Goal: Information Seeking & Learning: Find specific fact

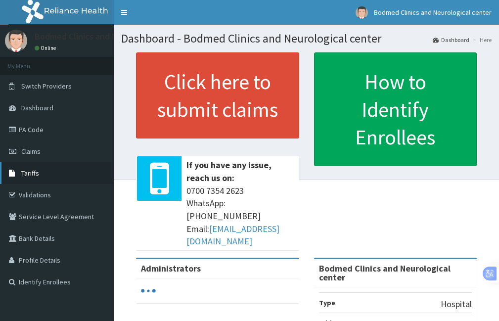
drag, startPoint x: 0, startPoint y: 0, endPoint x: 27, endPoint y: 166, distance: 168.4
click at [27, 166] on link "Tariffs" at bounding box center [57, 173] width 114 height 22
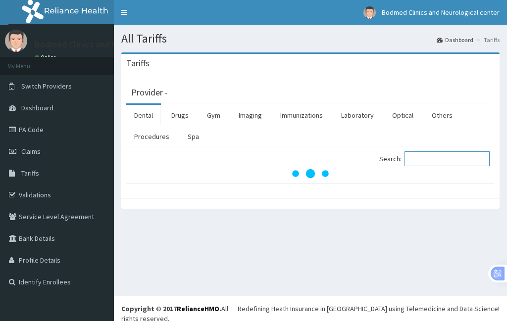
click at [426, 158] on input "Search:" at bounding box center [446, 158] width 85 height 15
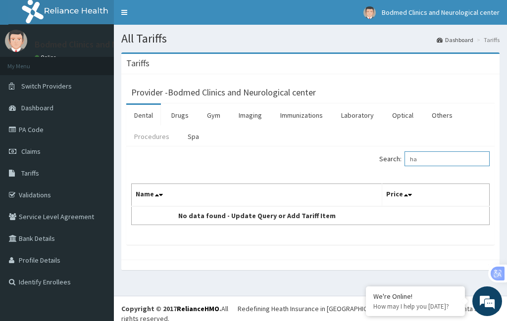
type input "ha"
click at [150, 134] on link "Procedures" at bounding box center [151, 136] width 51 height 21
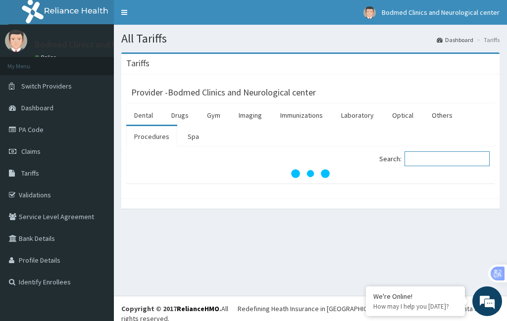
click at [420, 159] on input "Search:" at bounding box center [446, 158] width 85 height 15
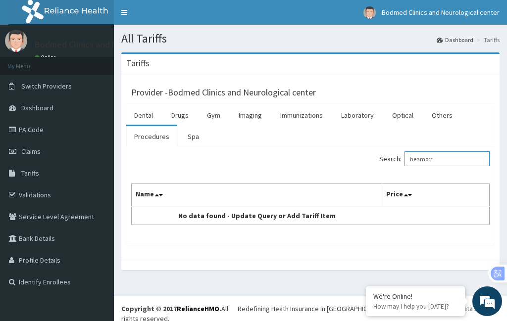
type input "heamorr"
click at [157, 136] on link "Procedures" at bounding box center [151, 136] width 51 height 21
click at [423, 160] on input "Search:" at bounding box center [446, 158] width 85 height 15
type input "rrhoid"
click at [178, 109] on link "Drugs" at bounding box center [179, 115] width 33 height 21
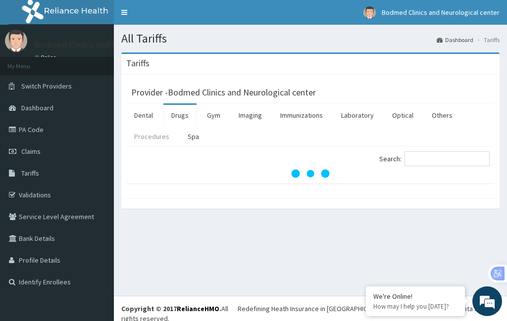
click at [160, 135] on link "Procedures" at bounding box center [151, 136] width 51 height 21
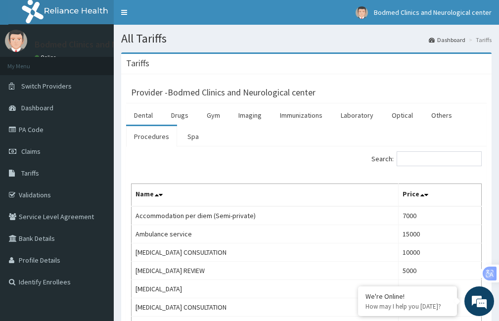
click at [154, 136] on link "Procedures" at bounding box center [151, 136] width 51 height 21
click at [188, 115] on link "Drugs" at bounding box center [179, 115] width 33 height 21
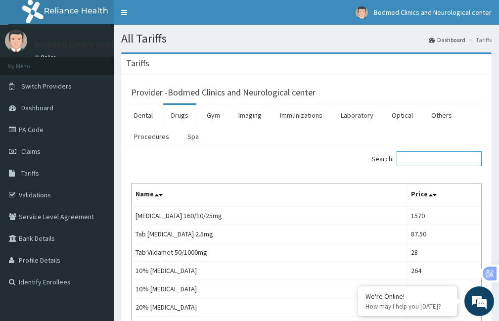
click at [425, 161] on input "Search:" at bounding box center [439, 158] width 85 height 15
click at [219, 115] on link "Gym" at bounding box center [213, 115] width 29 height 21
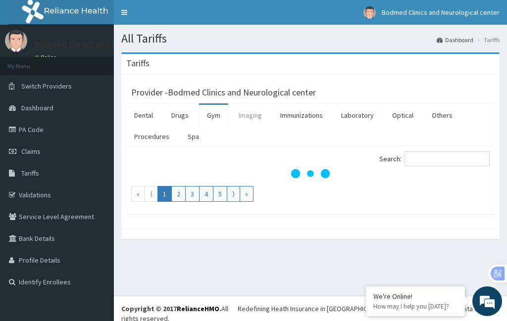
click at [260, 114] on link "Imaging" at bounding box center [250, 115] width 39 height 21
click at [292, 108] on link "Immunizations" at bounding box center [301, 115] width 58 height 21
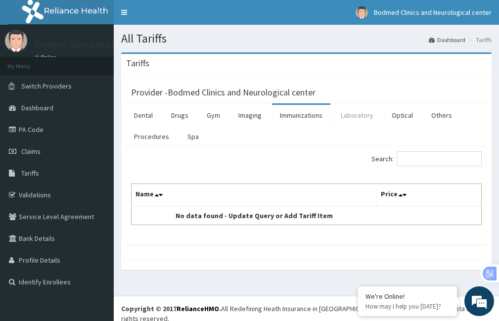
click at [366, 122] on link "Laboratory" at bounding box center [357, 115] width 48 height 21
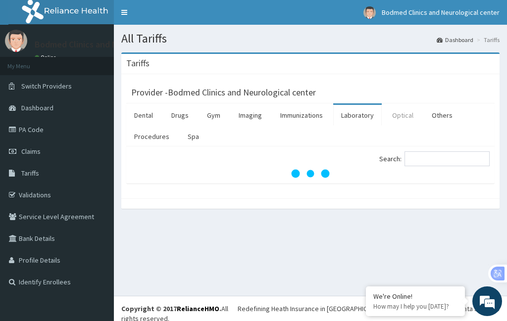
click at [402, 117] on link "Optical" at bounding box center [402, 115] width 37 height 21
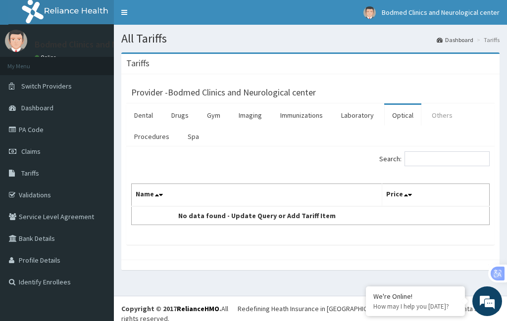
click at [437, 115] on link "Others" at bounding box center [442, 115] width 37 height 21
click at [139, 138] on link "Procedures" at bounding box center [151, 136] width 51 height 21
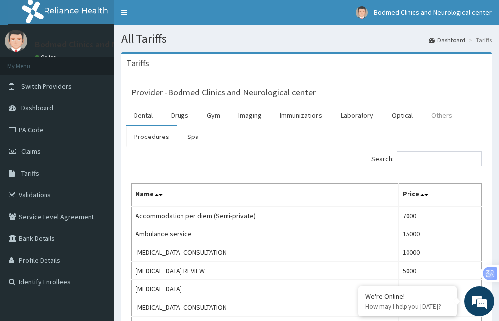
click at [437, 114] on link "Others" at bounding box center [442, 115] width 37 height 21
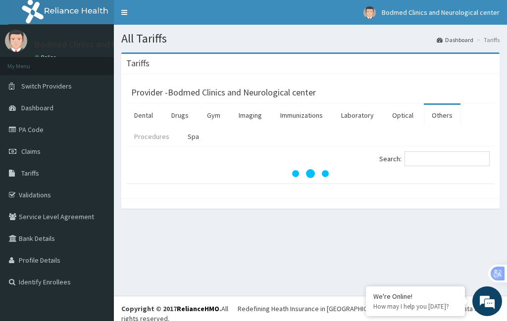
click at [153, 138] on link "Procedures" at bounding box center [151, 136] width 51 height 21
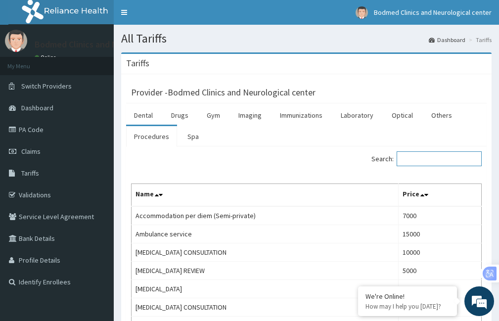
click at [411, 160] on input "Search:" at bounding box center [439, 158] width 85 height 15
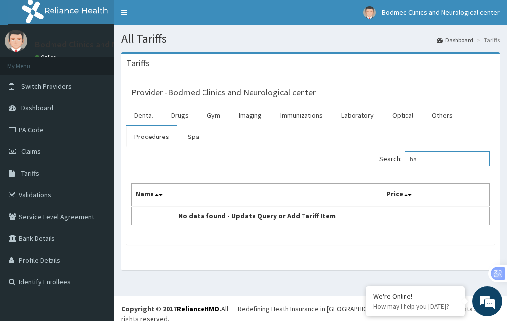
type input "h"
type input "r"
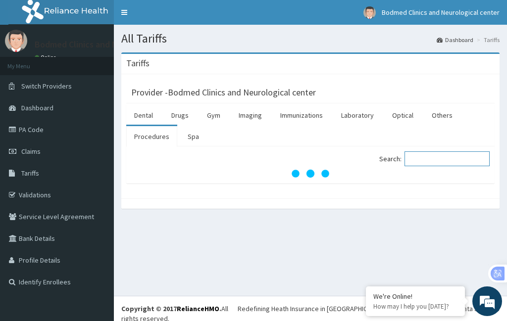
type input "h"
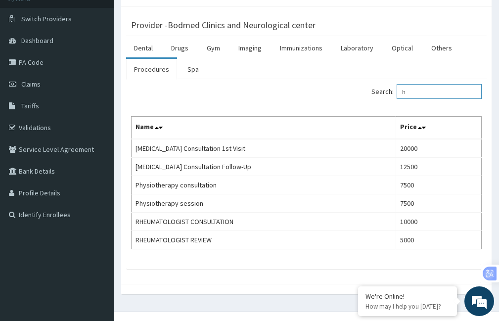
scroll to position [83, 0]
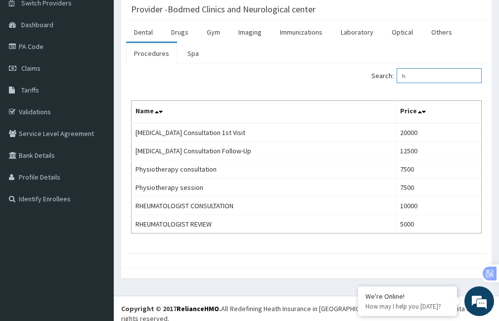
click at [423, 79] on input "h" at bounding box center [439, 75] width 85 height 15
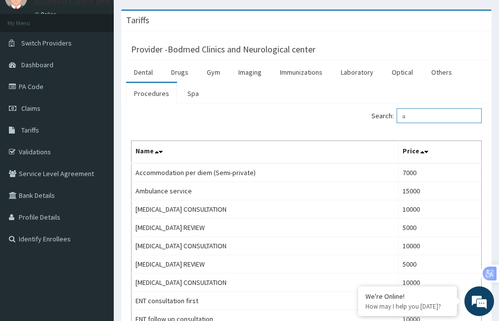
scroll to position [0, 0]
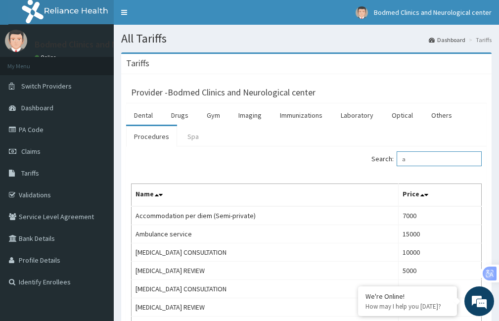
type input "a"
click at [190, 138] on link "Spa" at bounding box center [193, 136] width 27 height 21
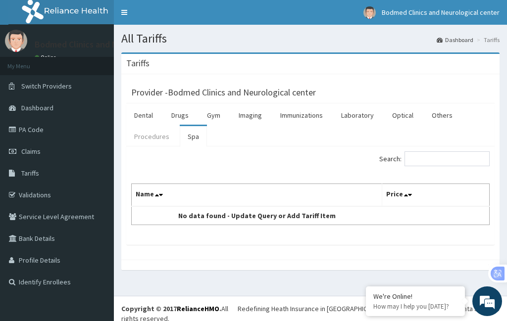
click at [142, 129] on link "Procedures" at bounding box center [151, 136] width 51 height 21
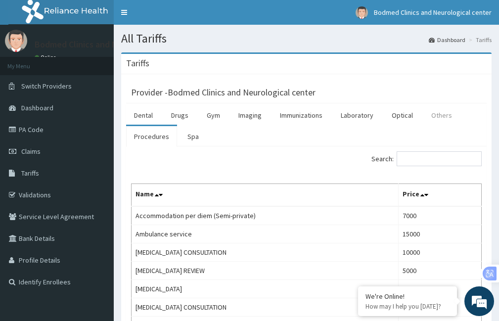
click at [442, 114] on link "Others" at bounding box center [442, 115] width 37 height 21
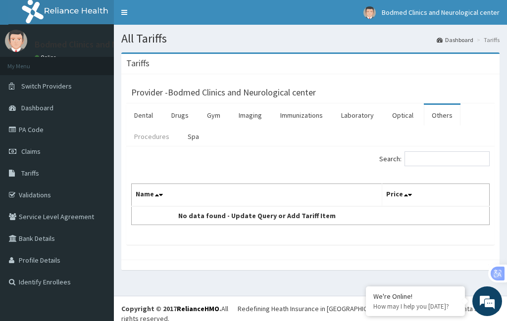
click at [159, 131] on link "Procedures" at bounding box center [151, 136] width 51 height 21
